Goal: Task Accomplishment & Management: Complete application form

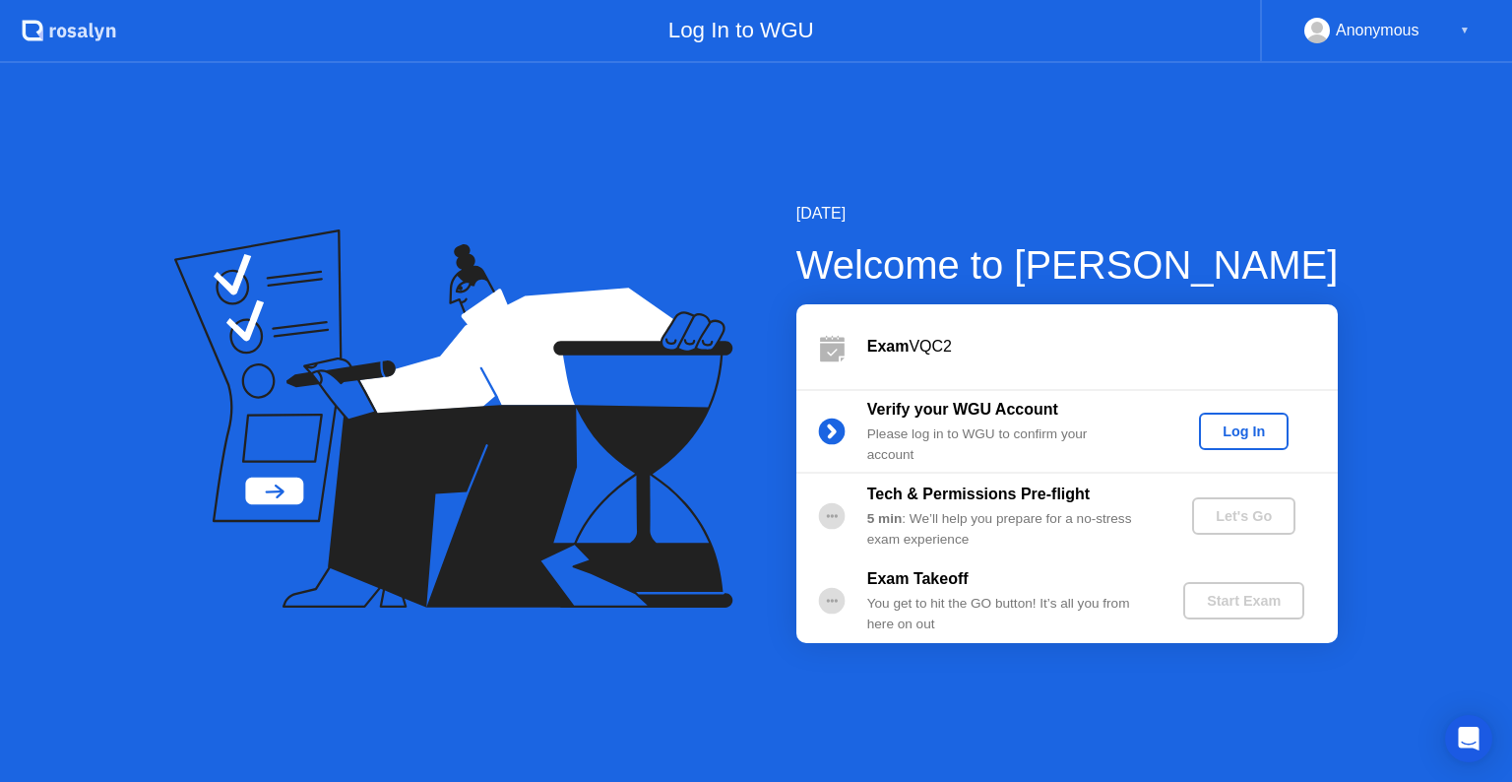
click at [1234, 425] on div "Log In" at bounding box center [1244, 431] width 74 height 16
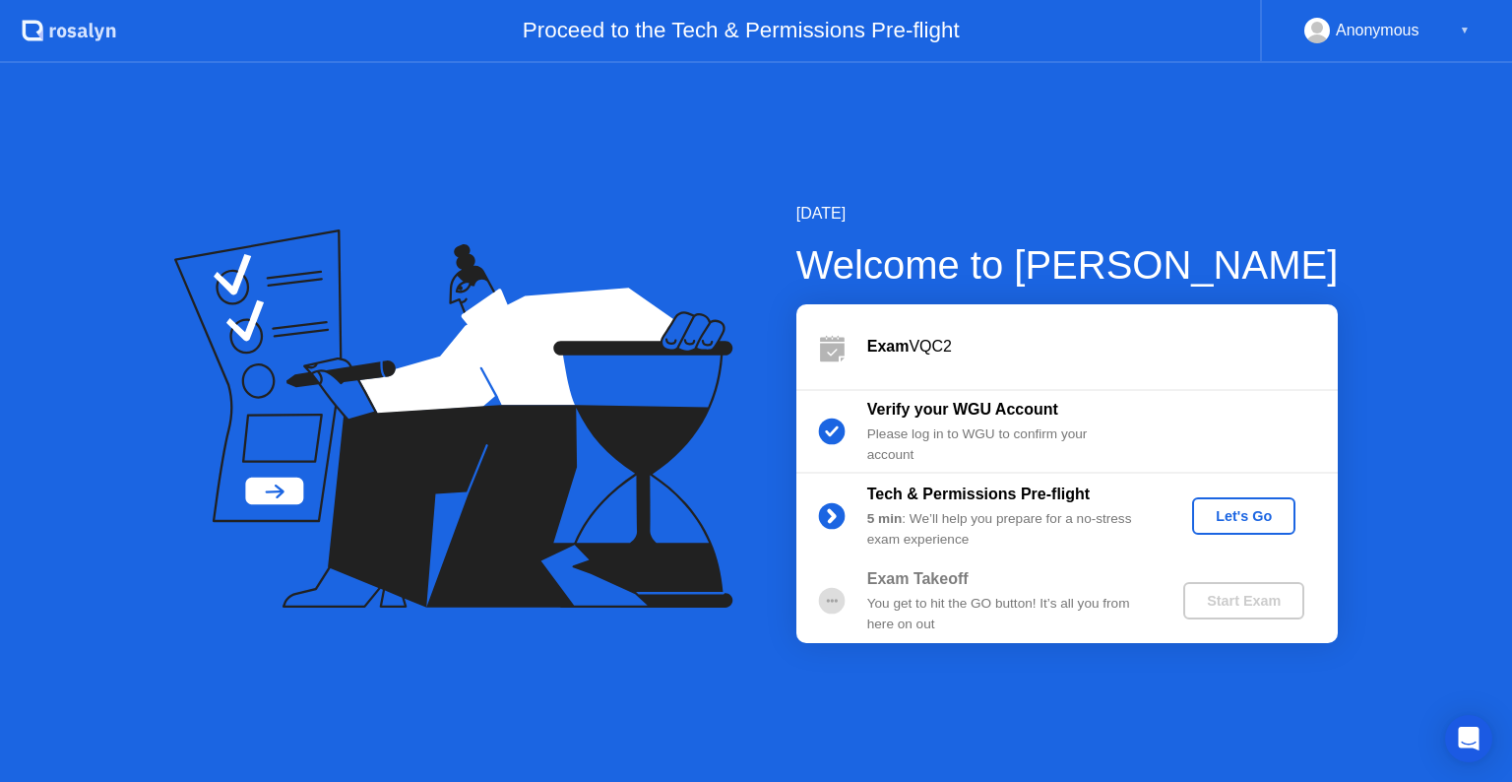
drag, startPoint x: 548, startPoint y: 130, endPoint x: 641, endPoint y: 219, distance: 128.1
click at [548, 130] on div "[DATE] Welcome to [PERSON_NAME] Exam VQC2 Verify your WGU Account Please log in…" at bounding box center [756, 422] width 1512 height 719
click at [1235, 520] on div "Let's Go" at bounding box center [1244, 516] width 88 height 16
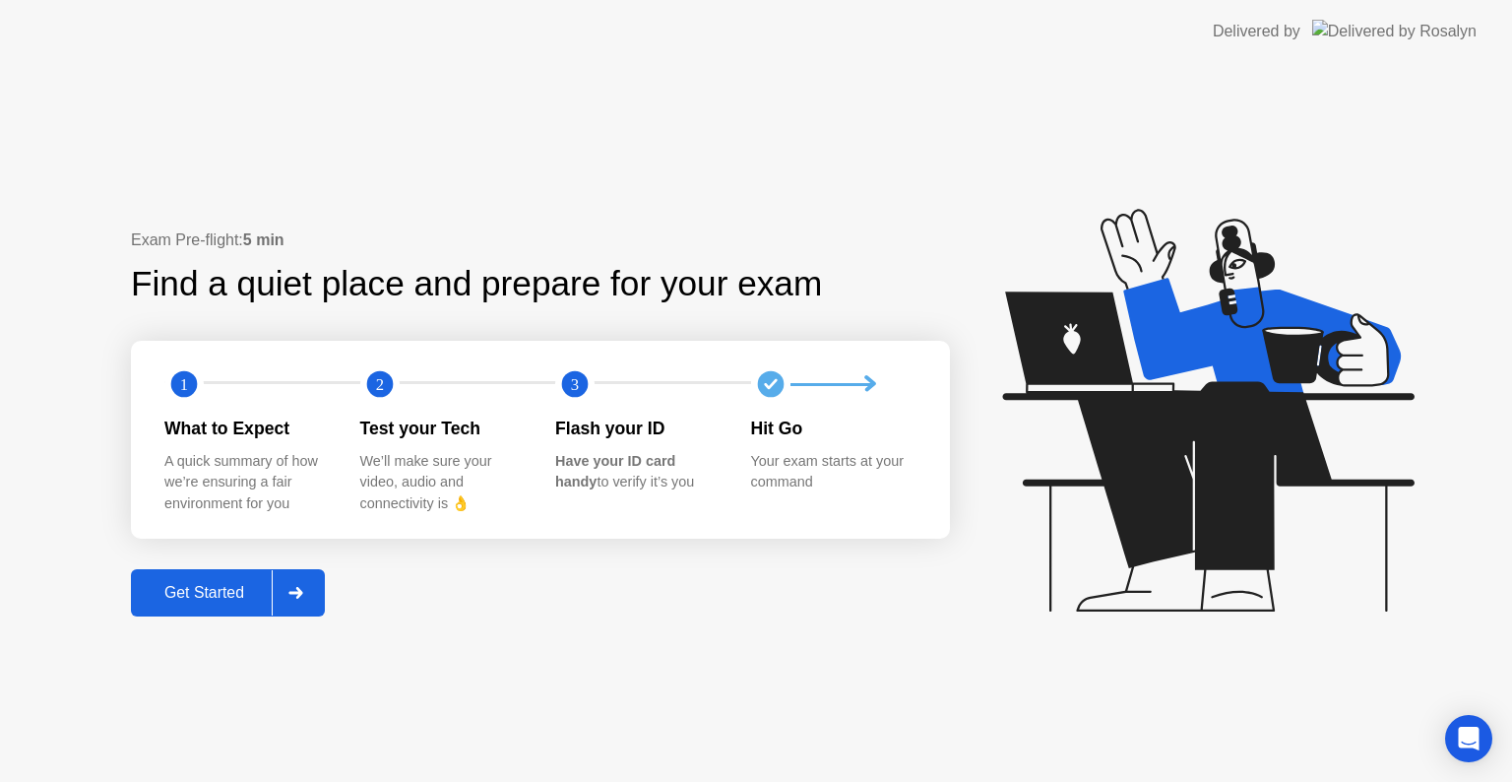
click at [224, 590] on div "Get Started" at bounding box center [204, 593] width 135 height 18
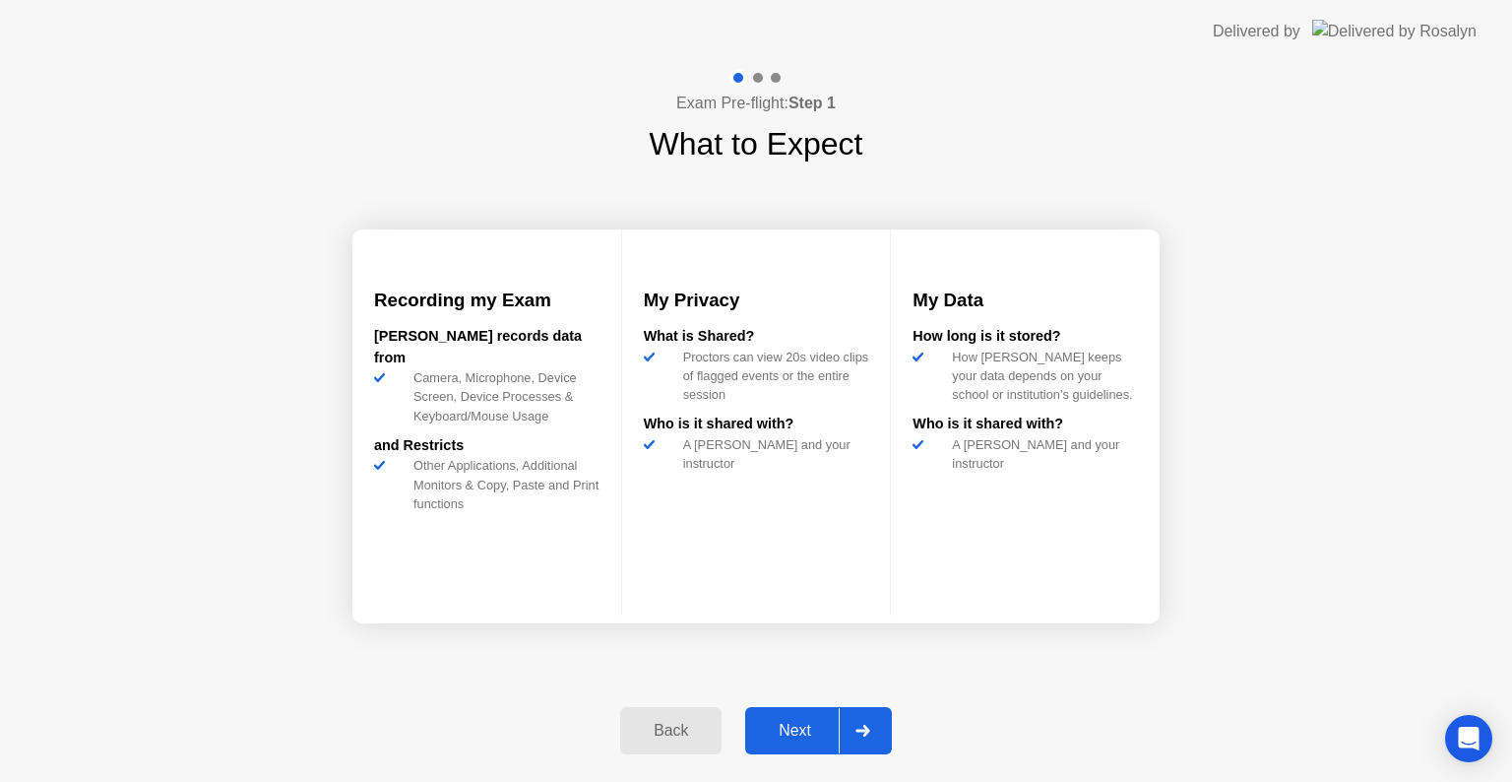
click at [804, 726] on div "Next" at bounding box center [795, 731] width 88 height 18
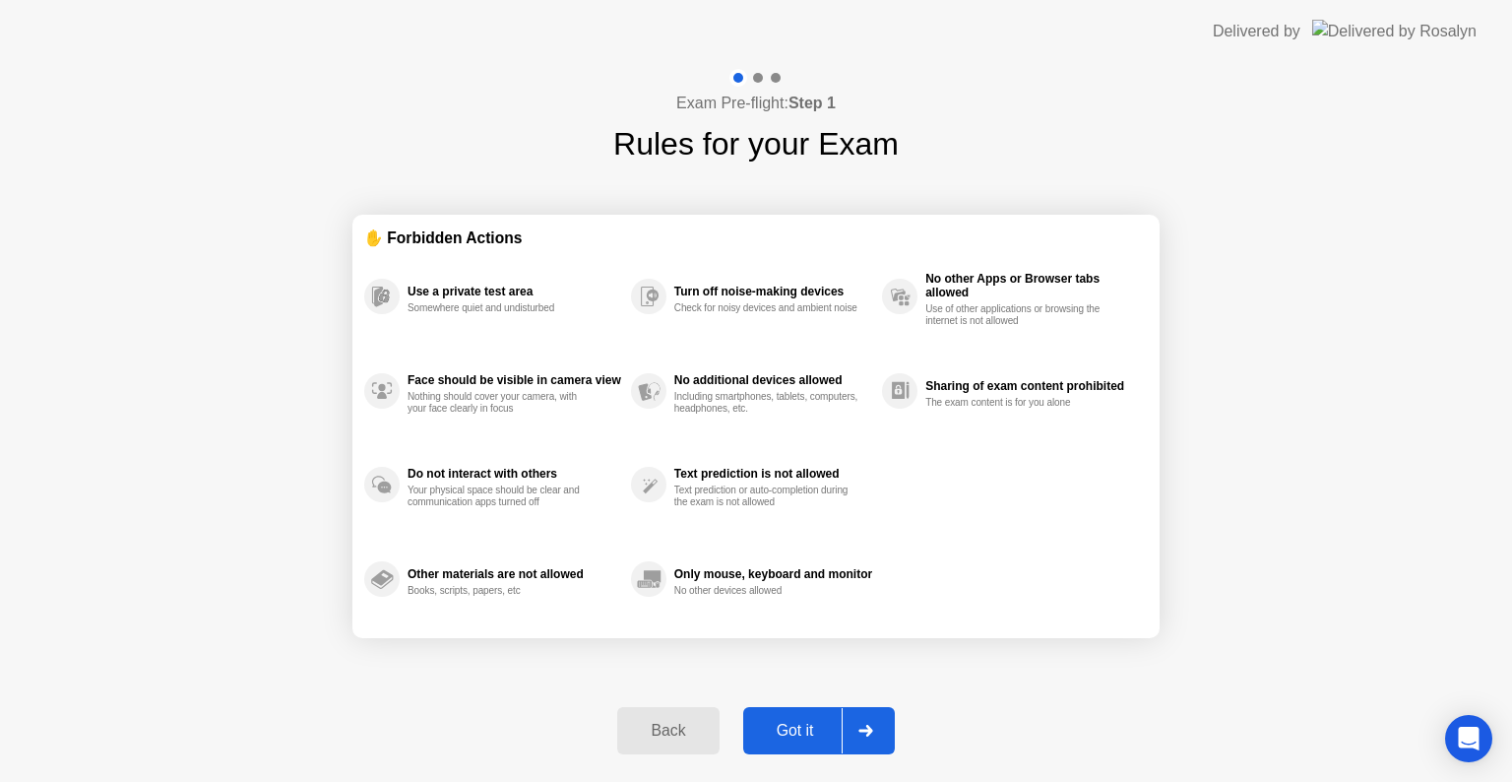
click at [788, 724] on div "Got it" at bounding box center [795, 731] width 93 height 18
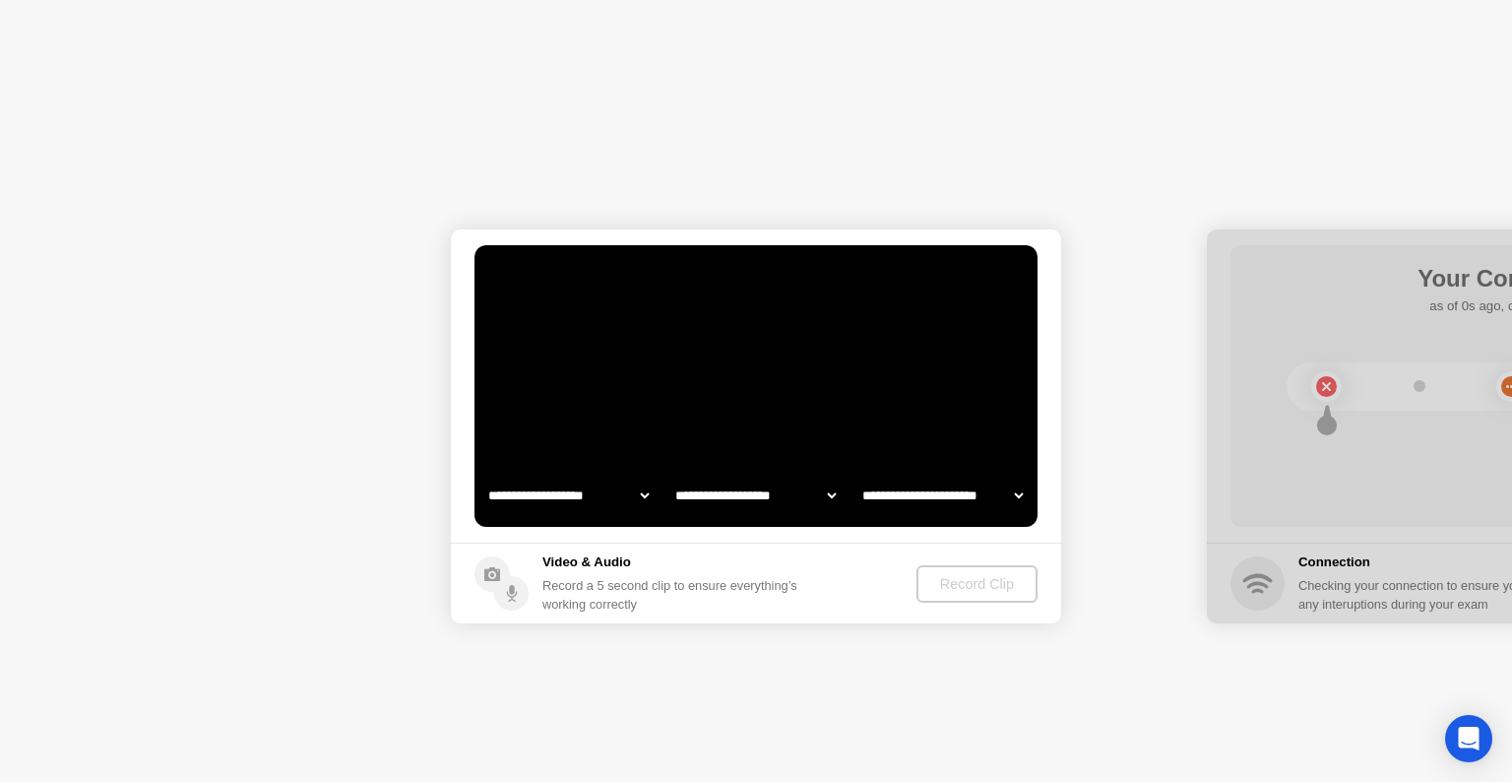
select select "**********"
select select "*******"
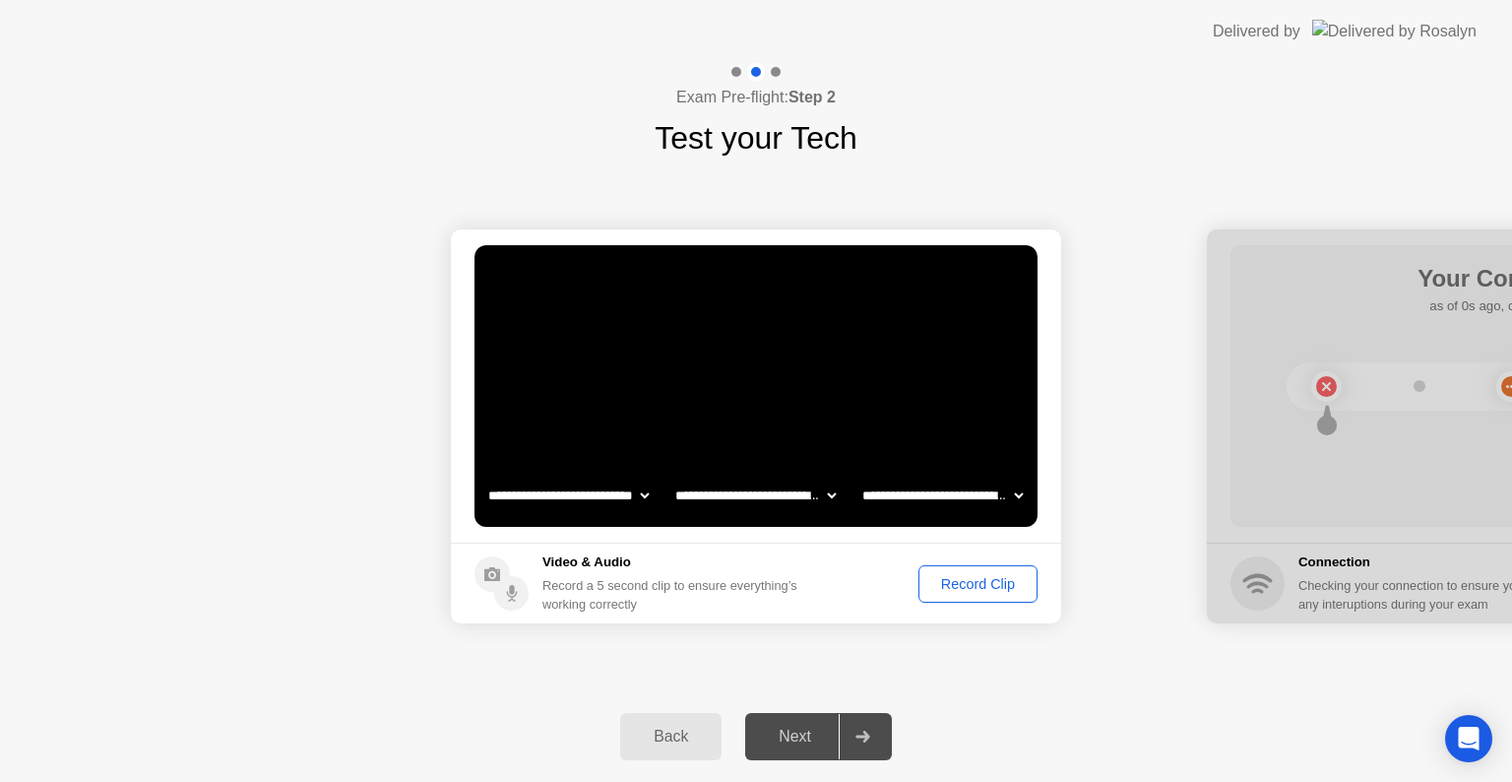
click at [949, 580] on div "Record Clip" at bounding box center [978, 584] width 105 height 16
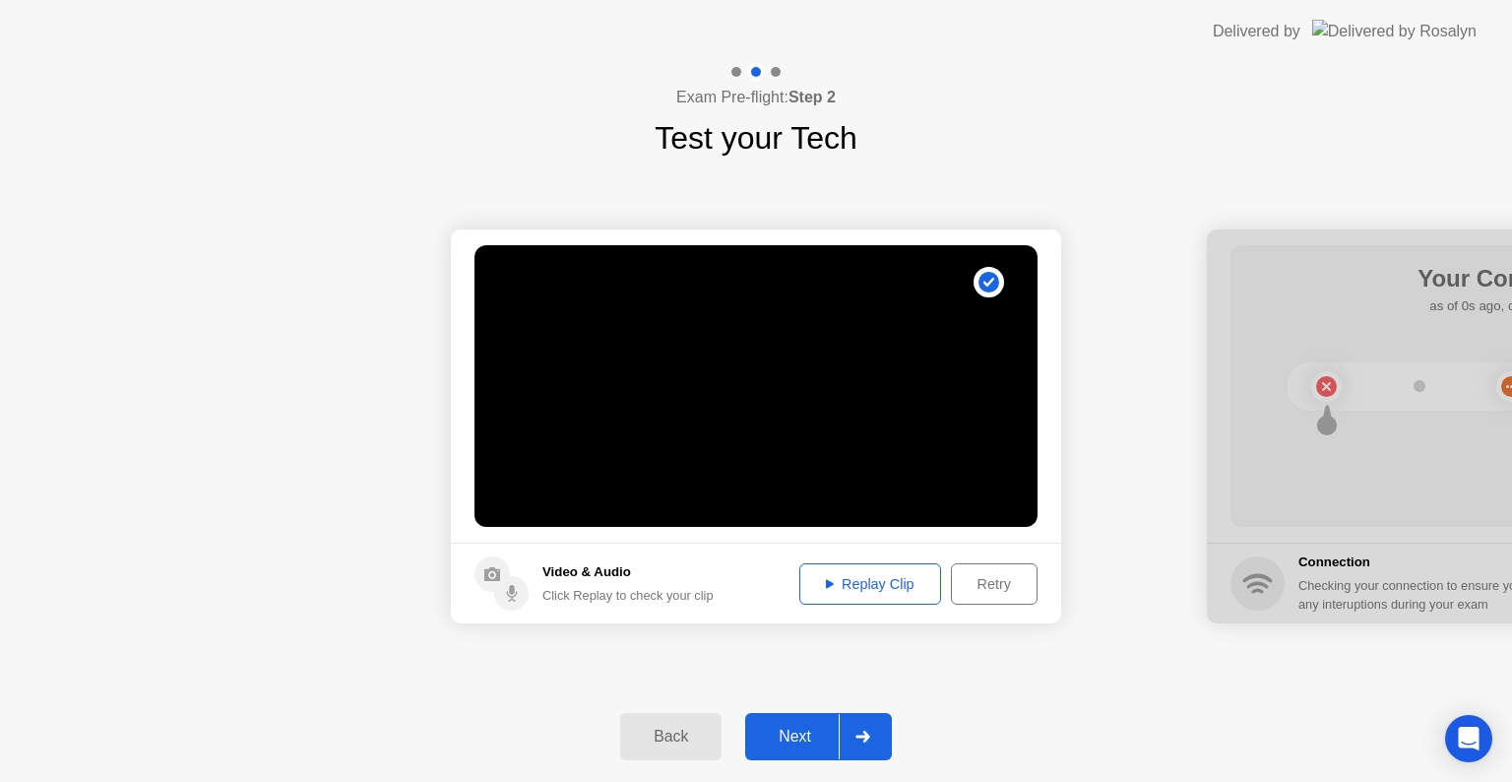
click at [792, 744] on div "Next" at bounding box center [795, 737] width 88 height 18
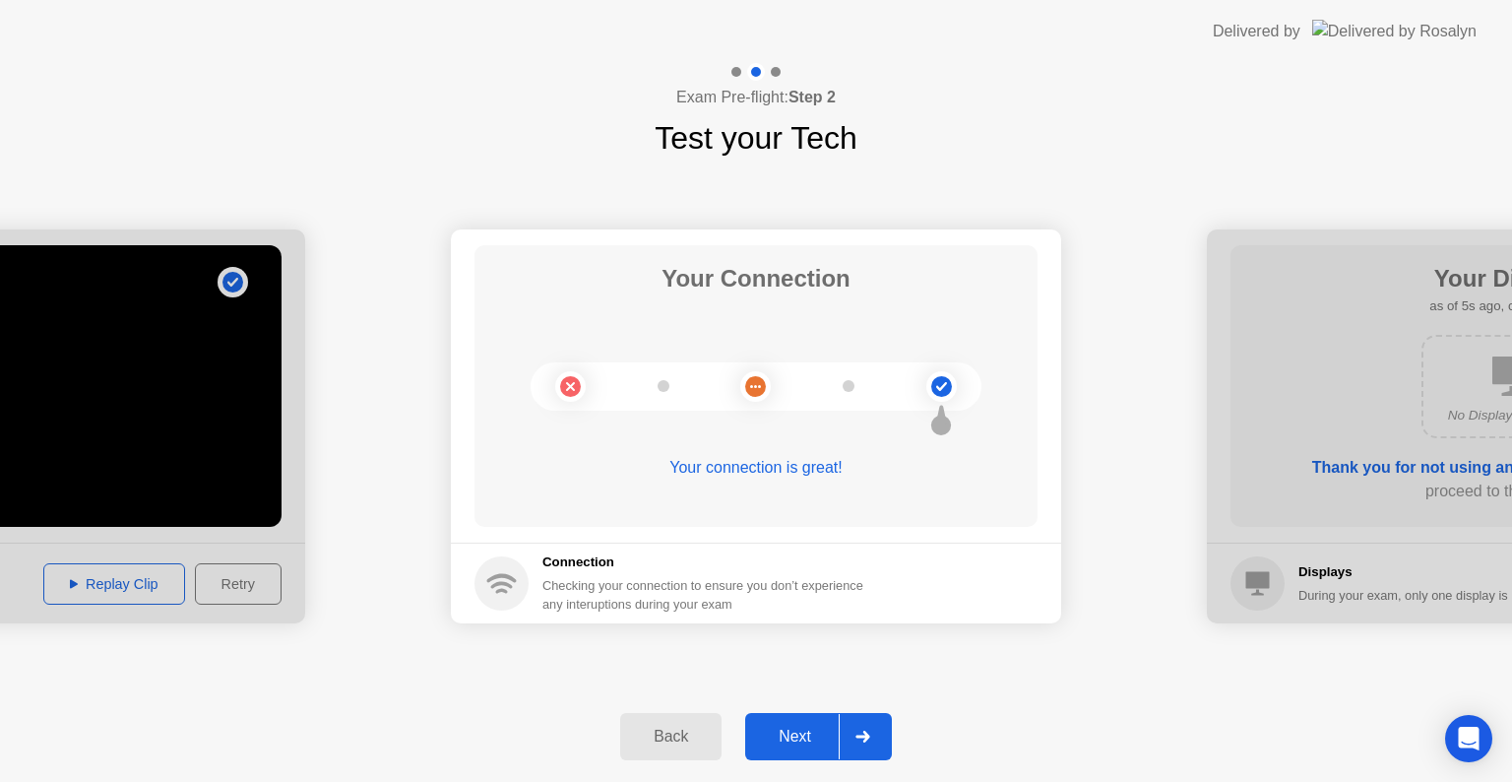
click at [792, 744] on div "Next" at bounding box center [795, 737] width 88 height 18
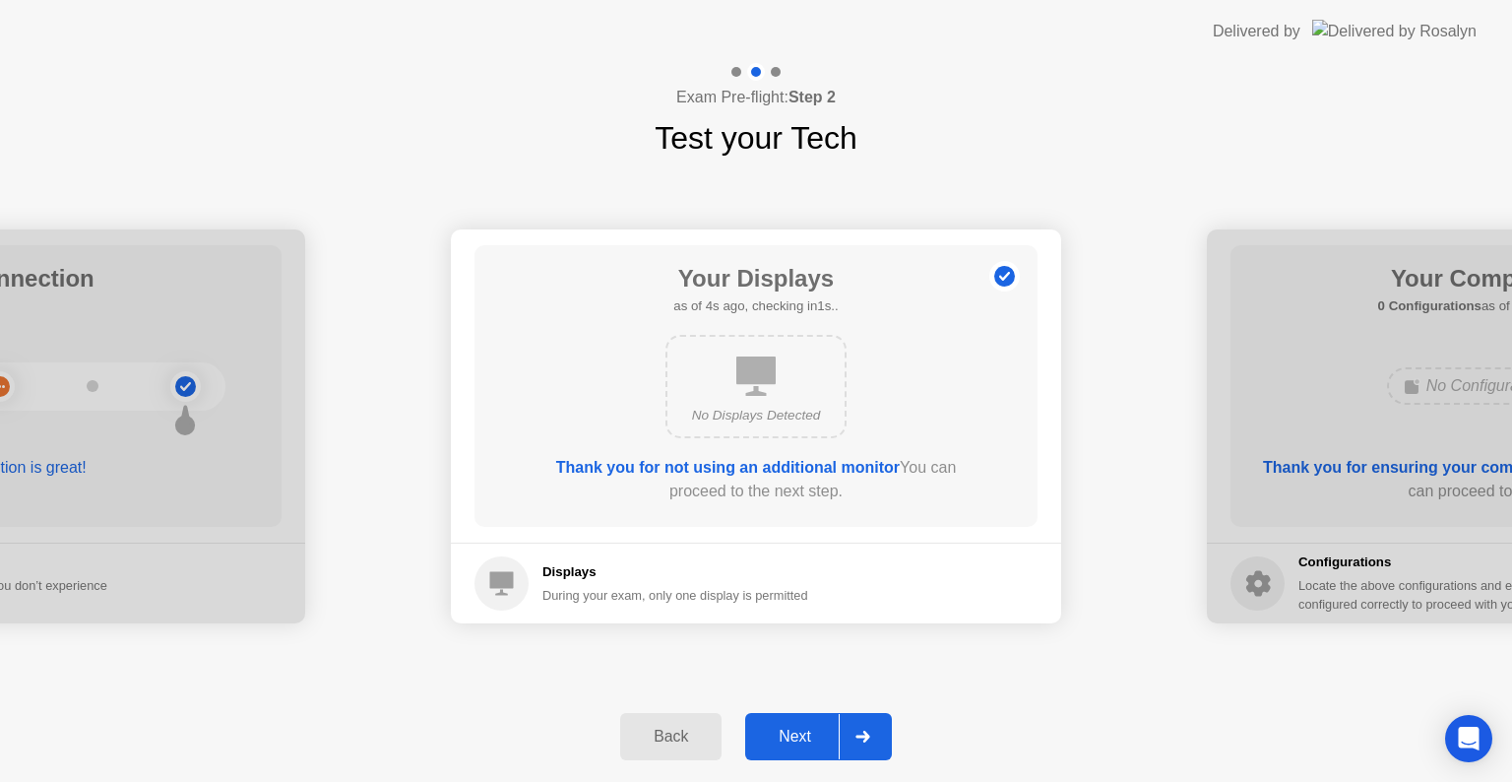
click at [793, 737] on div "Next" at bounding box center [795, 737] width 88 height 18
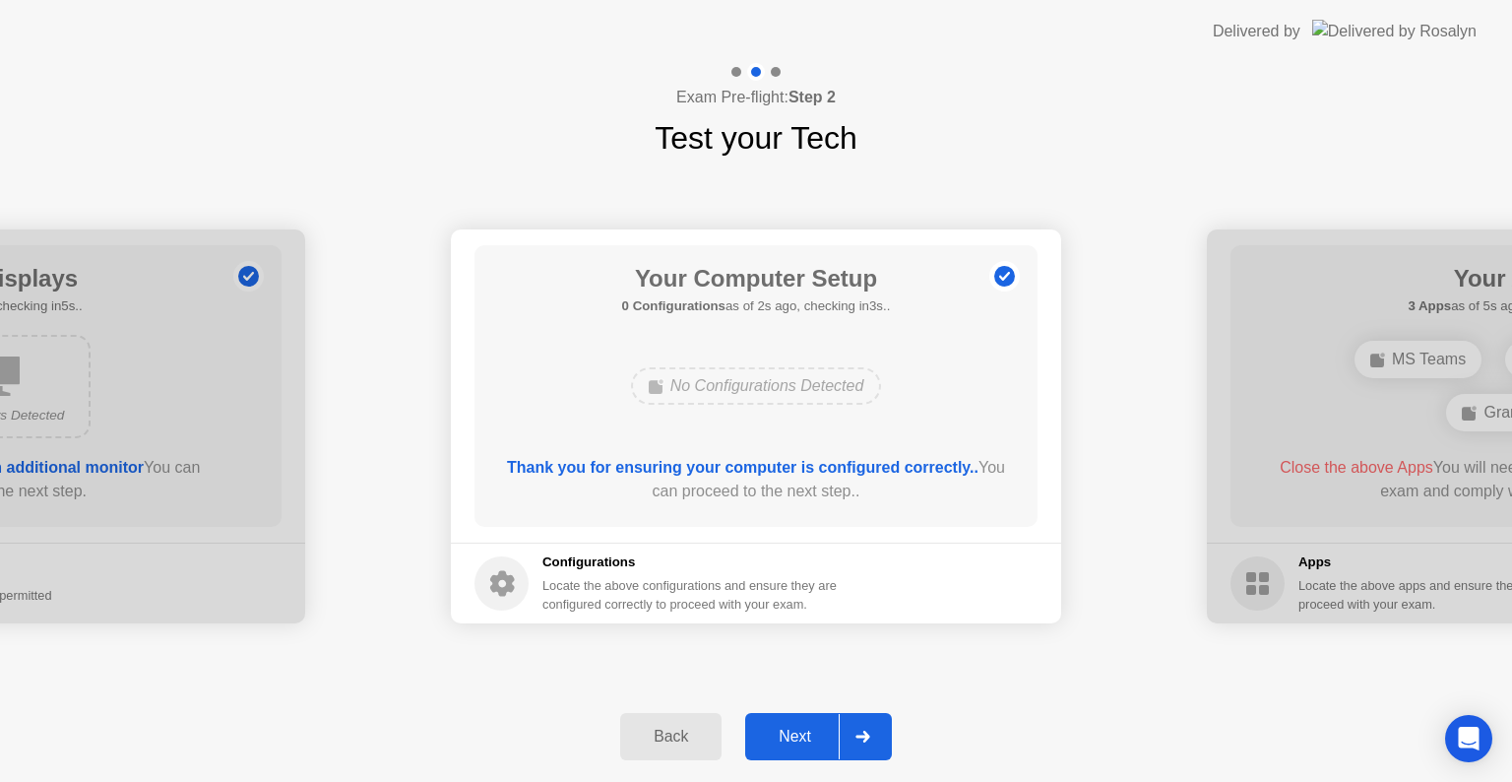
click at [793, 737] on div "Next" at bounding box center [795, 737] width 88 height 18
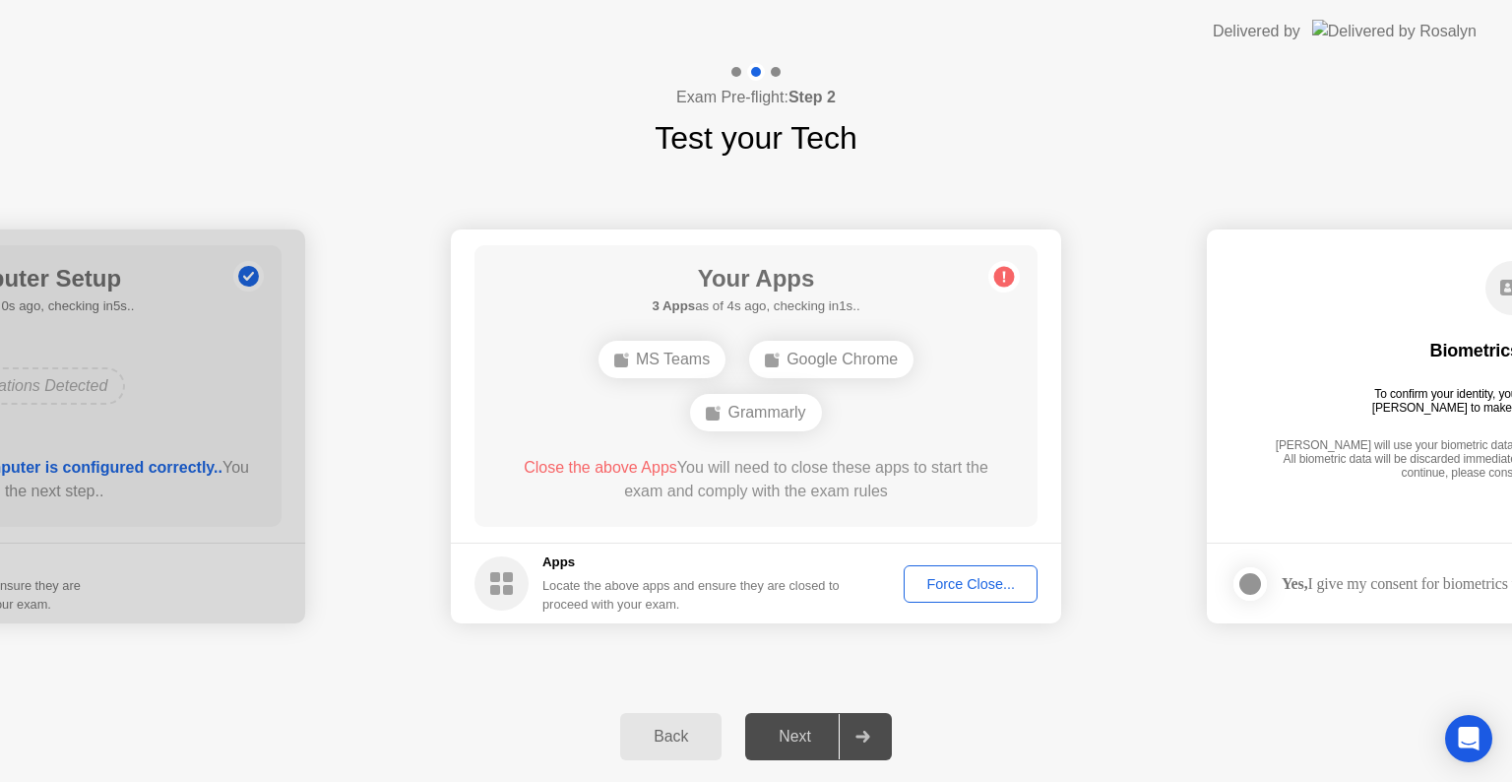
click at [960, 580] on div "Force Close..." at bounding box center [971, 584] width 120 height 16
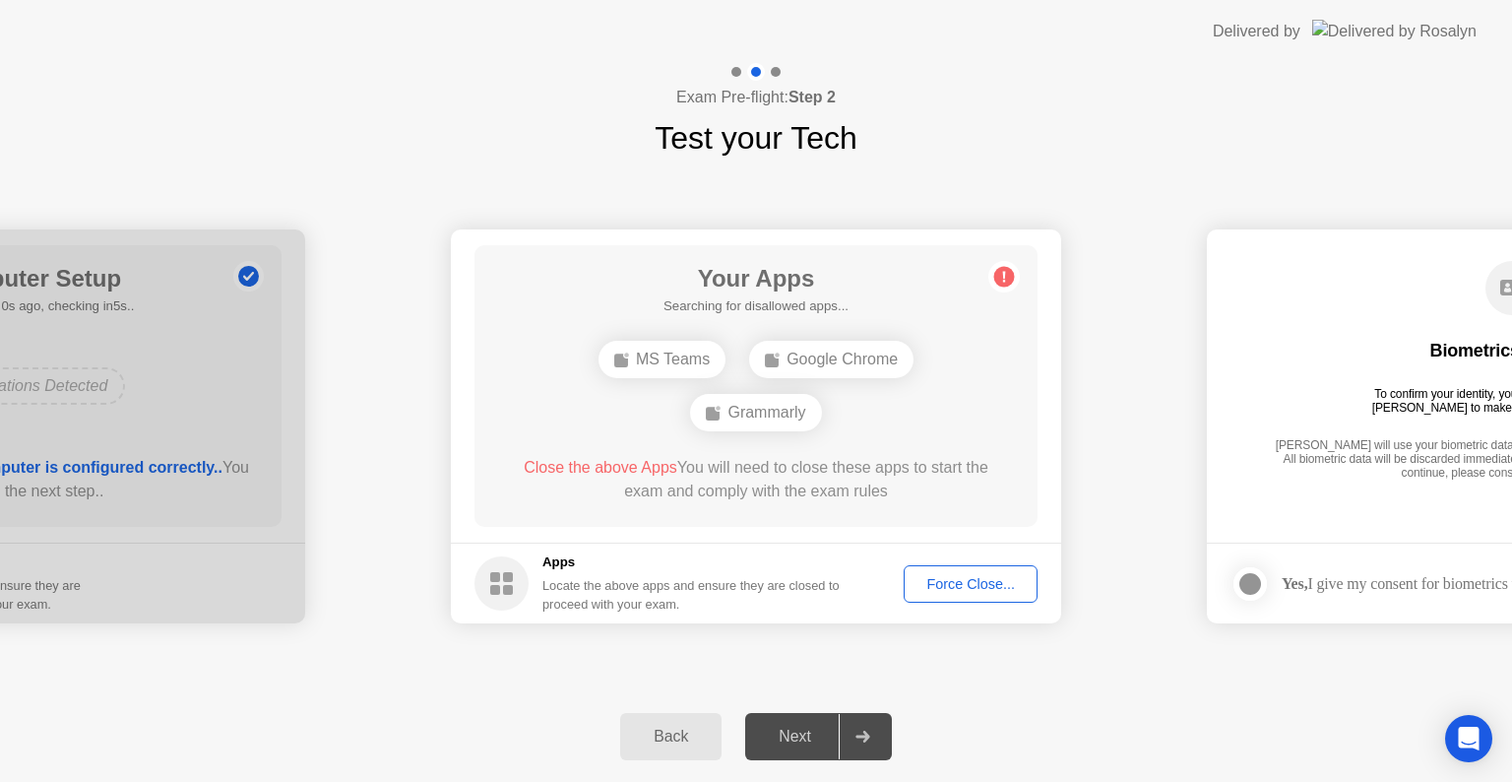
click at [658, 358] on div "MS Teams" at bounding box center [662, 359] width 127 height 37
click at [953, 583] on div "Force Close..." at bounding box center [971, 584] width 120 height 16
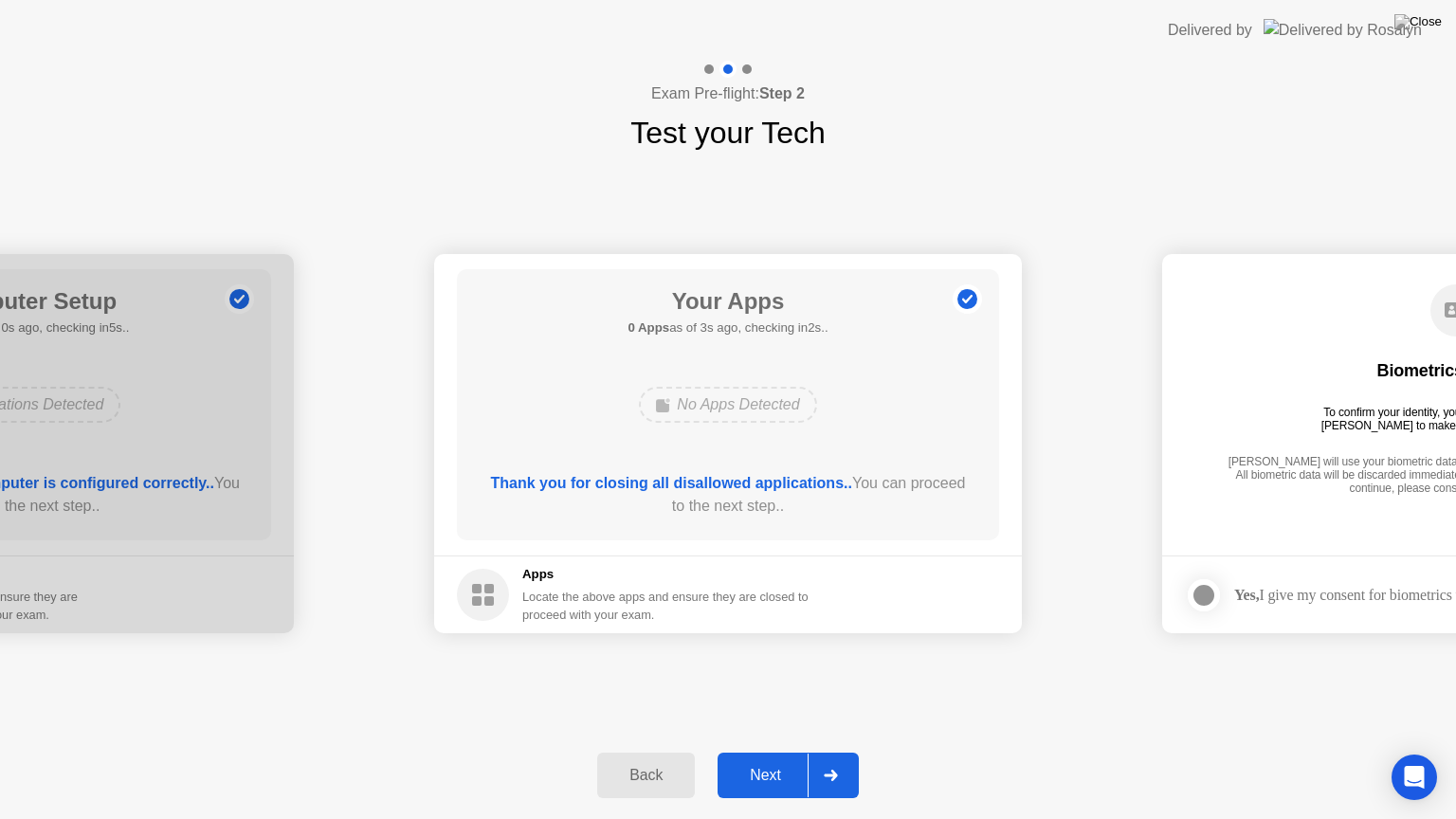
click at [765, 752] on div "Next" at bounding box center [766, 776] width 85 height 17
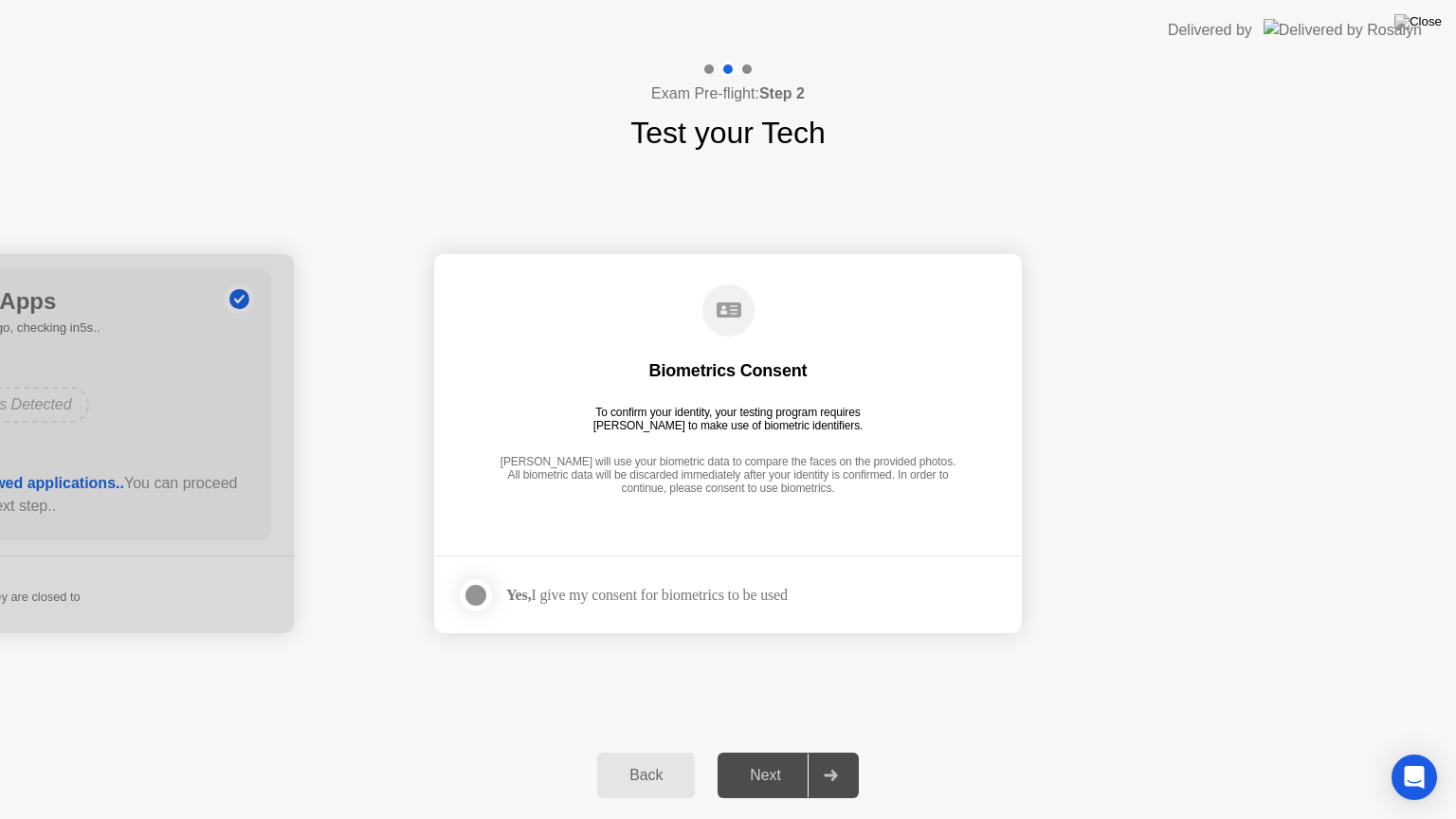
click at [471, 595] on div at bounding box center [476, 596] width 23 height 23
click at [748, 752] on div "Next" at bounding box center [766, 776] width 85 height 17
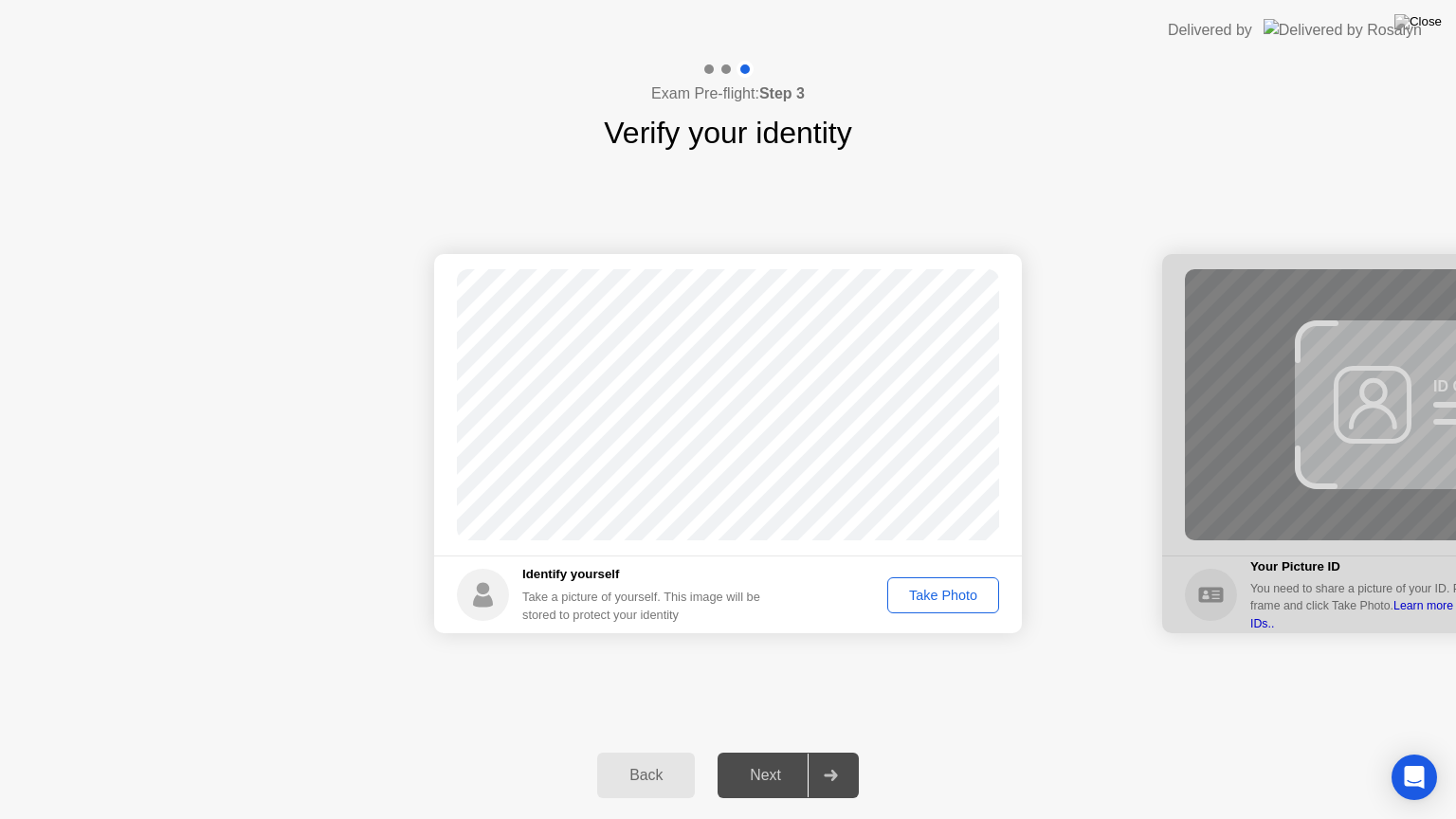
click at [941, 599] on div "Take Photo" at bounding box center [944, 596] width 98 height 15
click at [756, 752] on div "Next" at bounding box center [766, 776] width 85 height 17
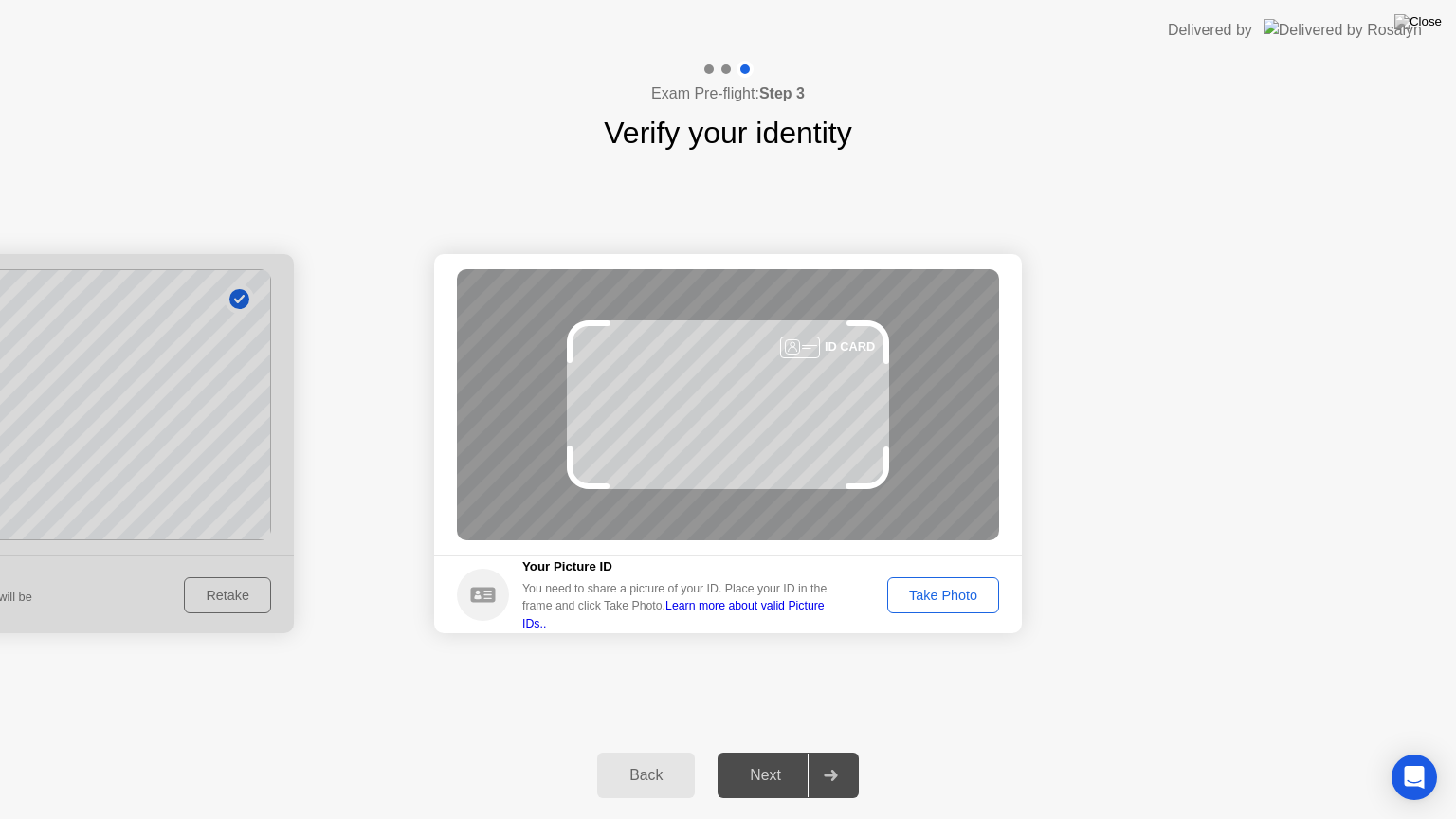
click at [913, 596] on div "Take Photo" at bounding box center [944, 596] width 98 height 15
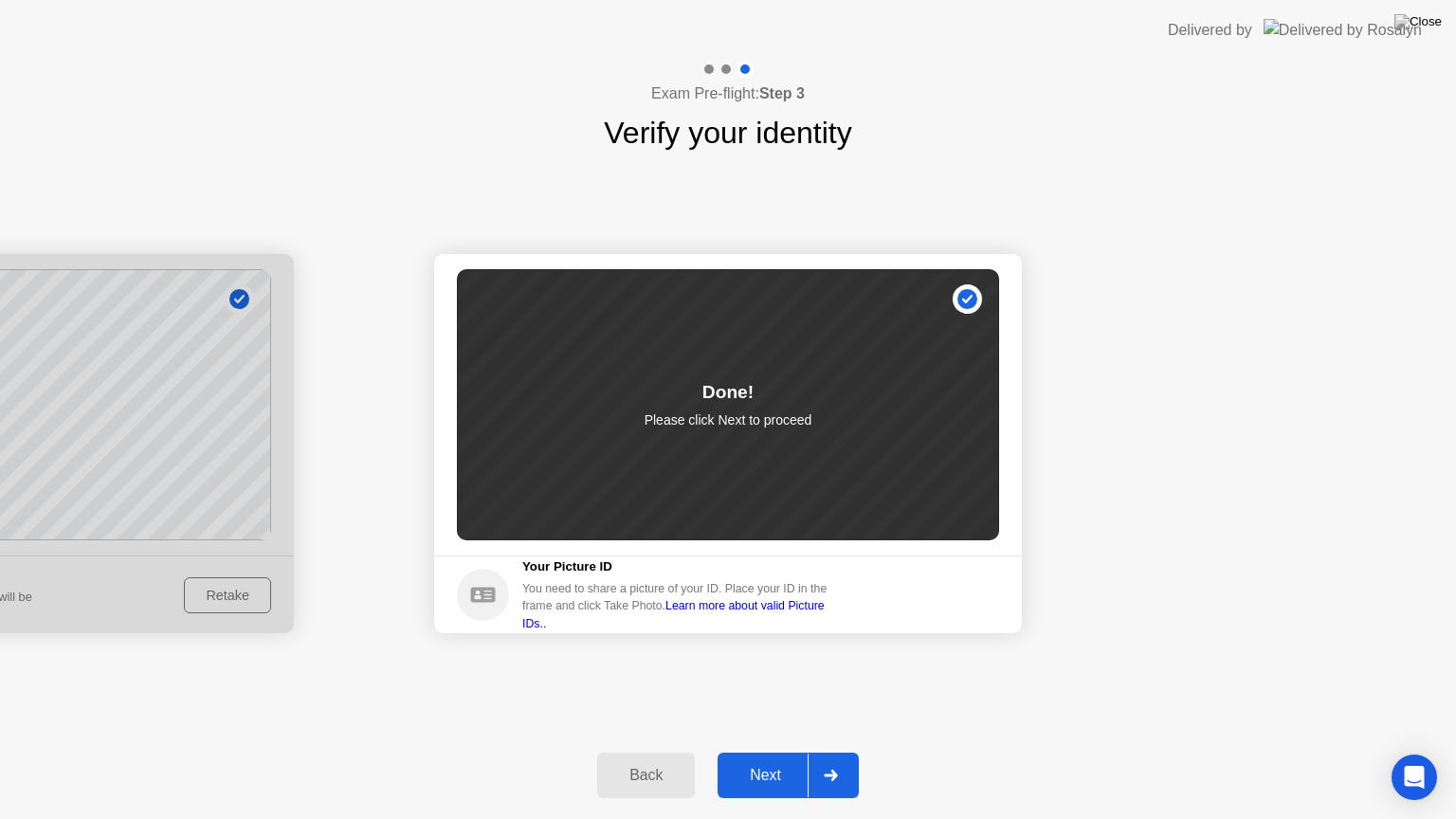
click at [774, 752] on div "Next" at bounding box center [766, 776] width 85 height 17
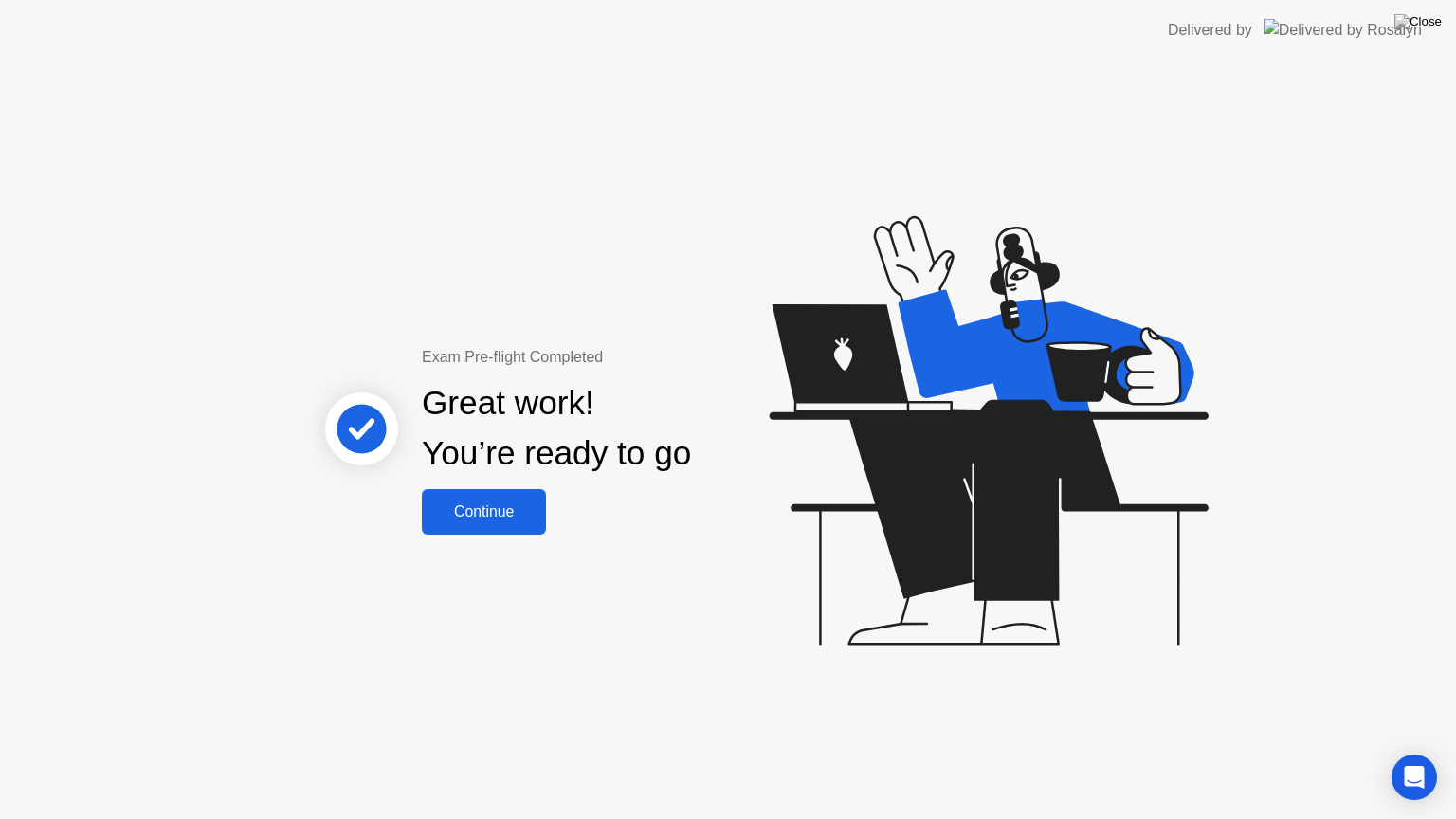
click at [493, 511] on div "Continue" at bounding box center [483, 512] width 113 height 17
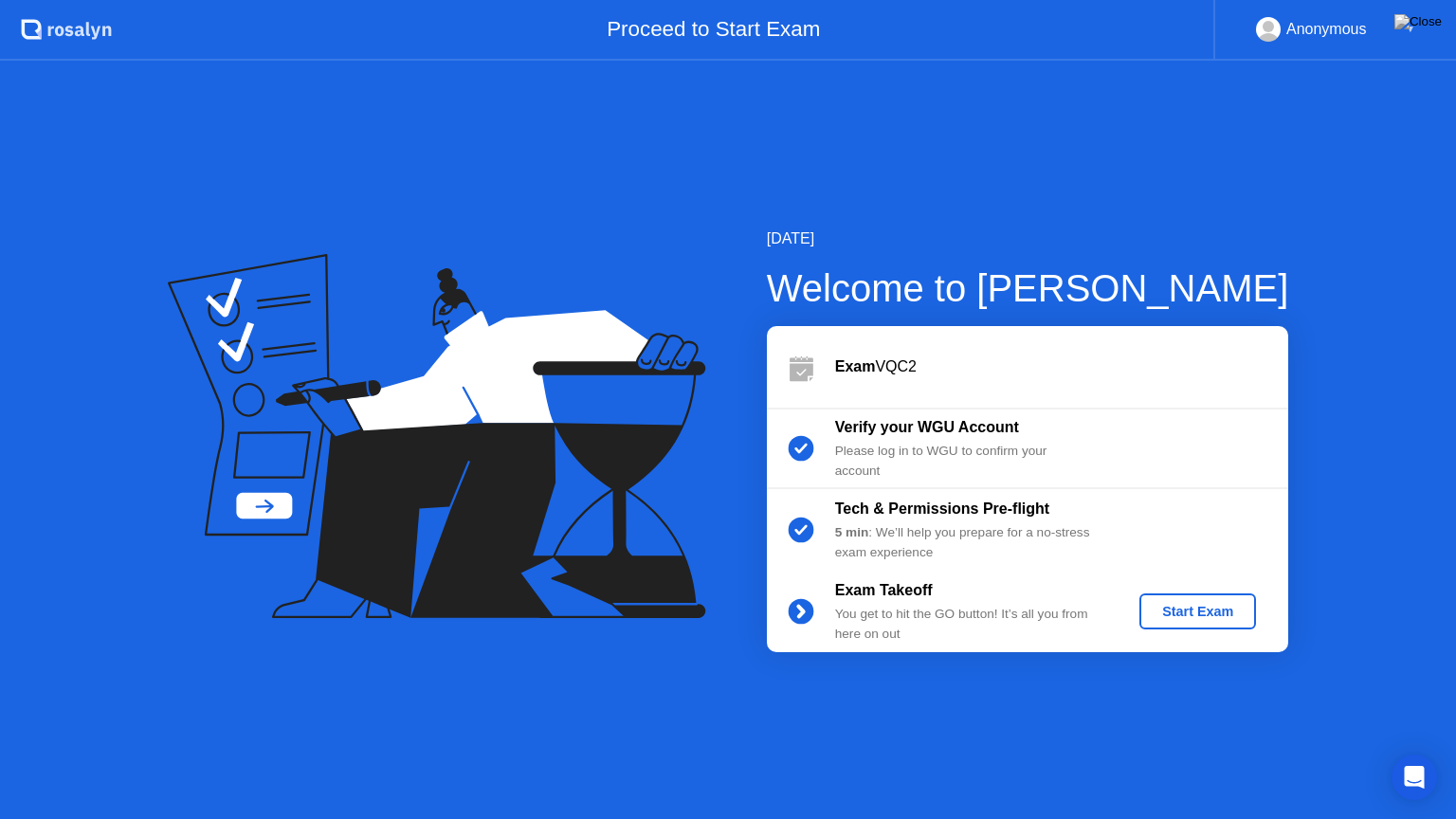
click at [1196, 608] on div "Start Exam" at bounding box center [1197, 611] width 101 height 15
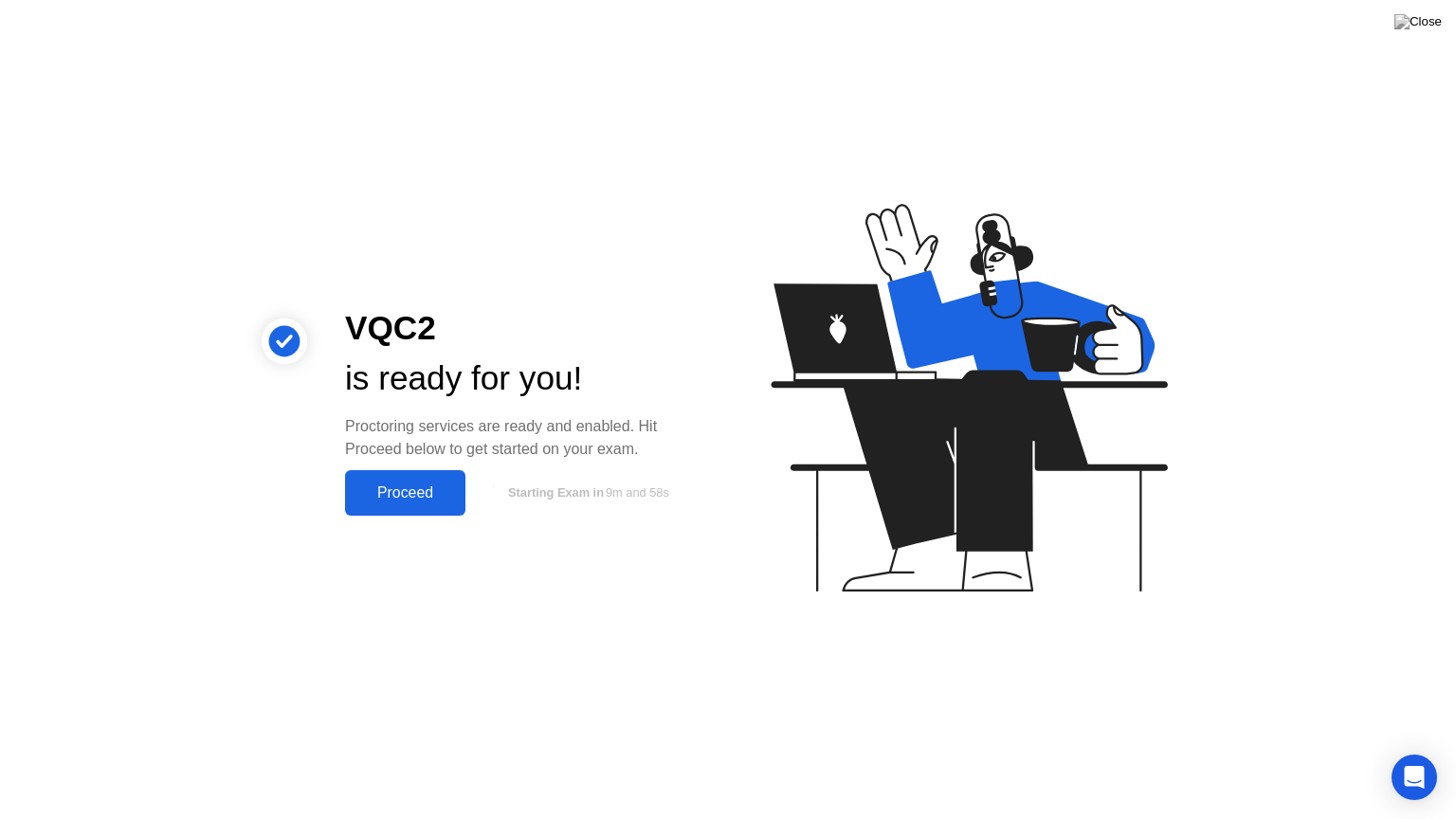
click at [403, 489] on div "Proceed" at bounding box center [404, 493] width 109 height 17
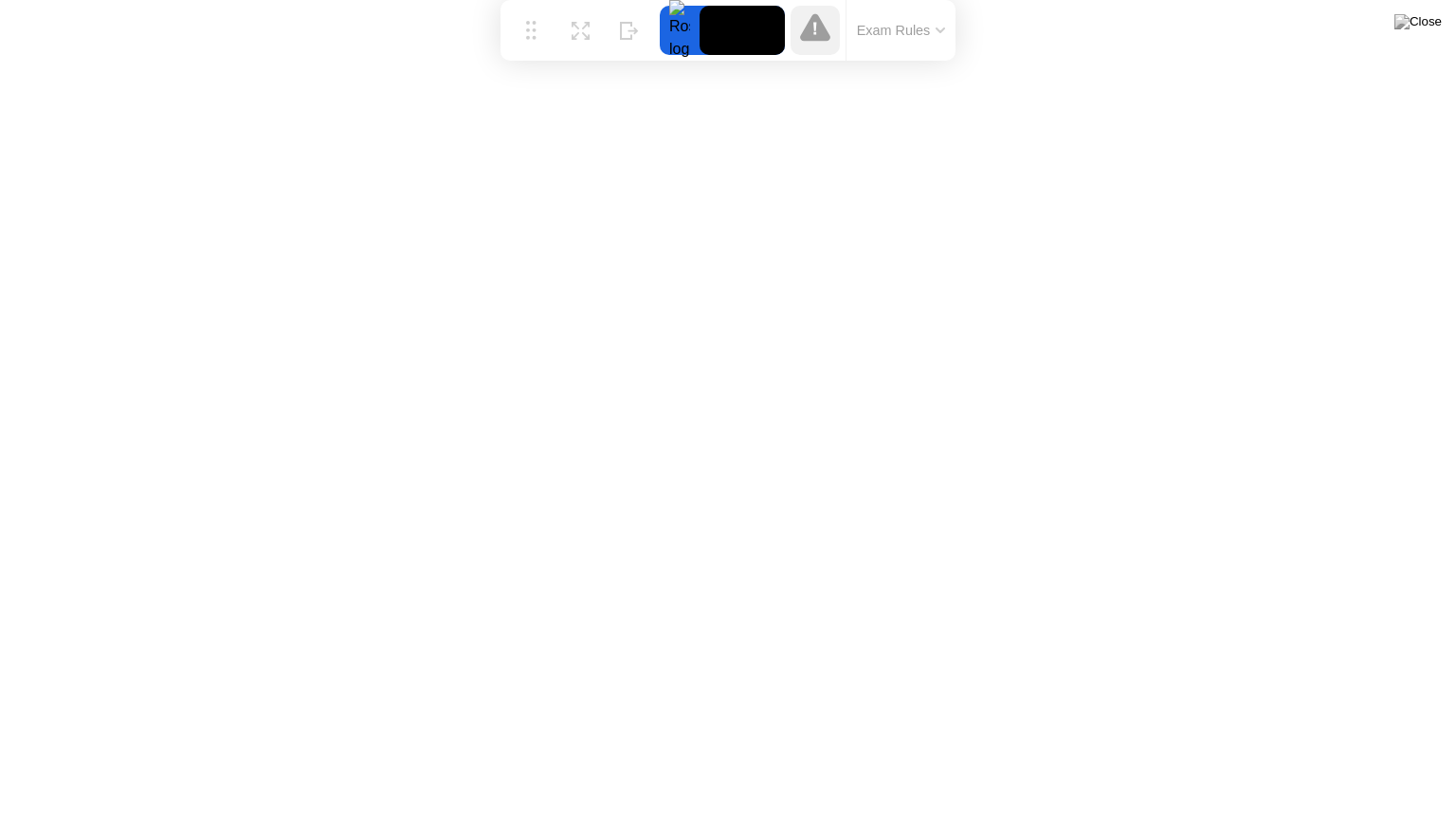
click at [945, 32] on icon at bounding box center [941, 31] width 10 height 6
